Goal: Information Seeking & Learning: Check status

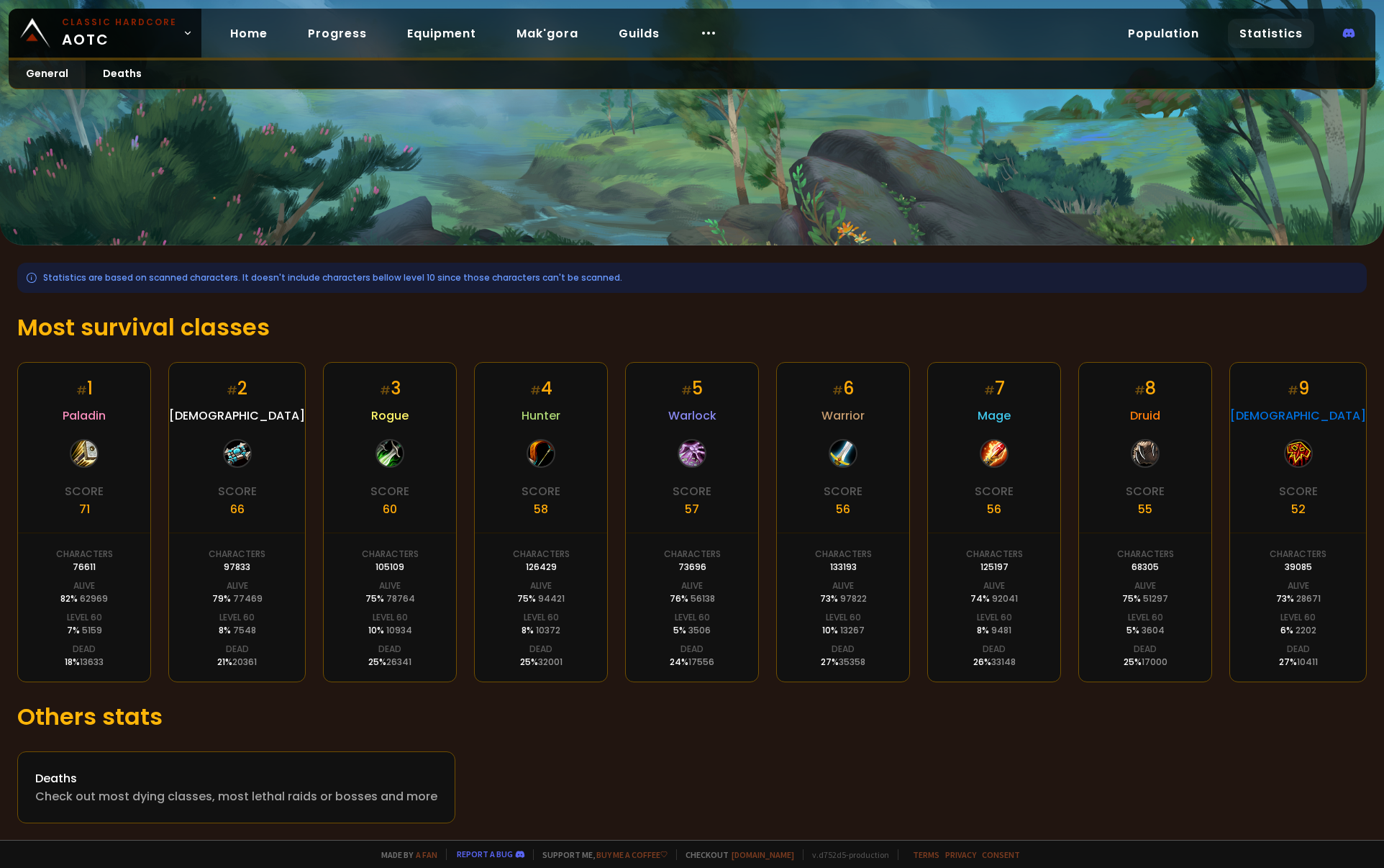
scroll to position [7, 0]
drag, startPoint x: 826, startPoint y: 505, endPoint x: 880, endPoint y: 508, distance: 54.1
click at [880, 508] on div "# 6 Warrior Score 56 Characters 133193 Alive 73 % 97822 Level 60 10 % 13267 Dea…" at bounding box center [843, 521] width 134 height 320
drag, startPoint x: 810, startPoint y: 634, endPoint x: 866, endPoint y: 634, distance: 56.0
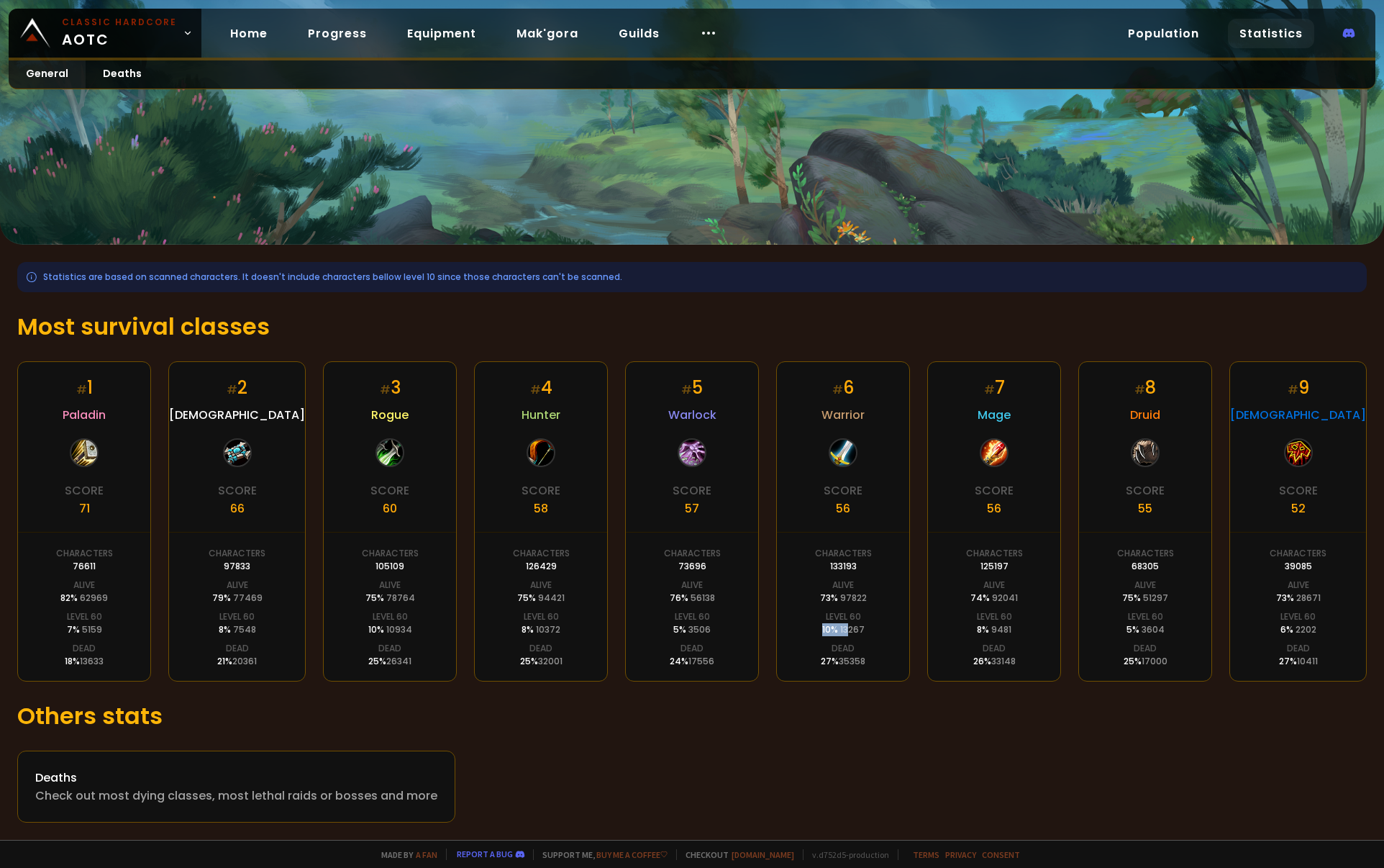
click at [858, 634] on div "# 6 Warrior Score 56 Characters 133193 Alive 73 % 97822 Level 60 10 % 13267 Dea…" at bounding box center [843, 521] width 134 height 320
click at [875, 634] on div "# 6 Warrior Score 56 Characters 133193 Alive 73 % 97822 Level 60 10 % 13267 Dea…" at bounding box center [843, 521] width 134 height 320
drag, startPoint x: 861, startPoint y: 637, endPoint x: 818, endPoint y: 635, distance: 43.0
click at [824, 637] on div "# 6 Warrior Score 56 Characters 133193 Alive 73 % 97822 Level 60 10 % 13267 Dea…" at bounding box center [843, 521] width 134 height 320
click at [808, 628] on div "# 6 Warrior Score 56 Characters 133193 Alive 73 % 97822 Level 60 10 % 13267 Dea…" at bounding box center [843, 521] width 134 height 320
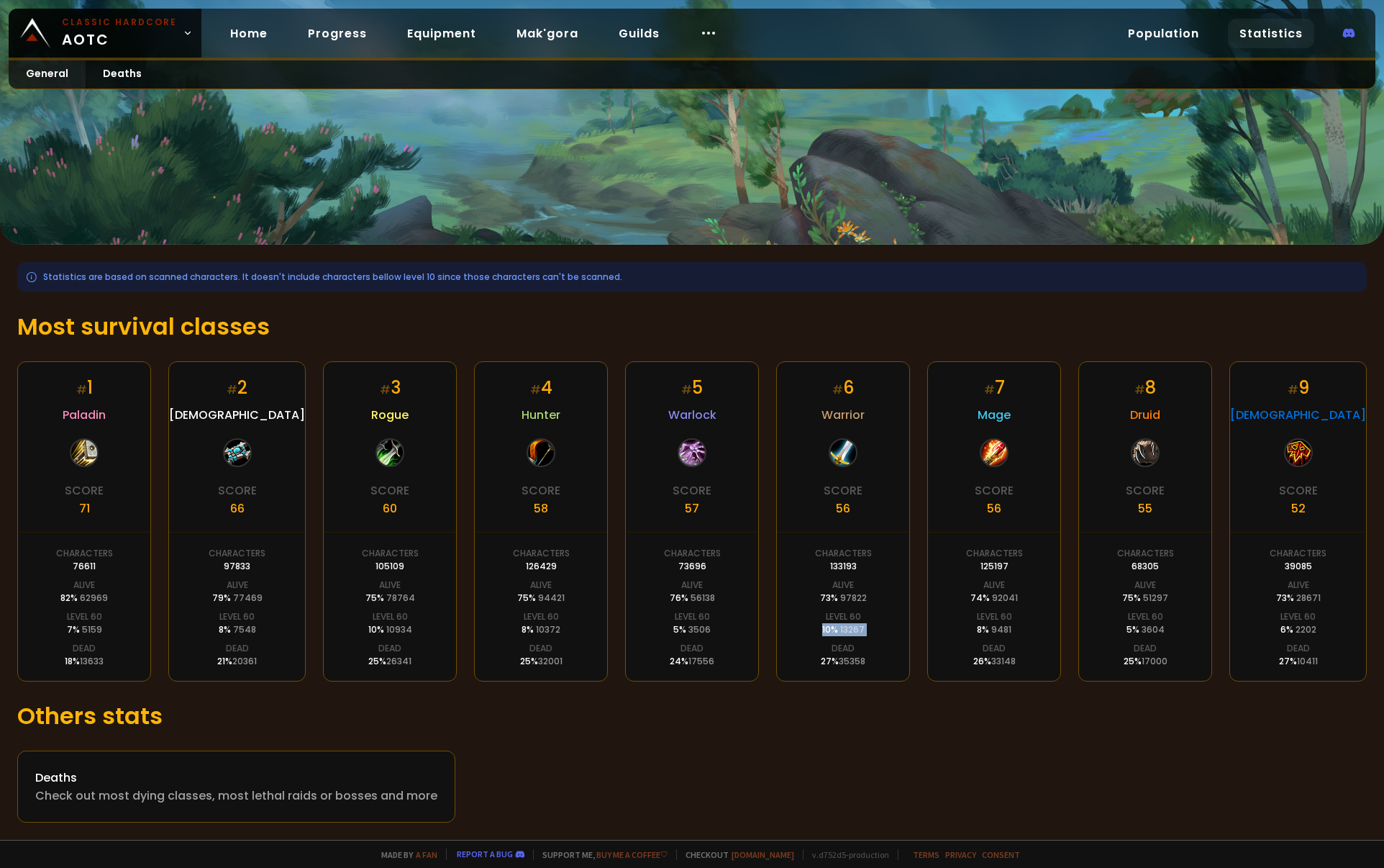
drag, startPoint x: 808, startPoint y: 628, endPoint x: 873, endPoint y: 632, distance: 65.1
click at [870, 632] on div "# 6 Warrior Score 56 Characters 133193 Alive 73 % 97822 Level 60 10 % 13267 Dea…" at bounding box center [843, 521] width 134 height 320
click at [875, 632] on div "# 6 Warrior Score 56 Characters 133193 Alive 73 % 97822 Level 60 10 % 13267 Dea…" at bounding box center [843, 521] width 134 height 320
